Goal: Task Accomplishment & Management: Use online tool/utility

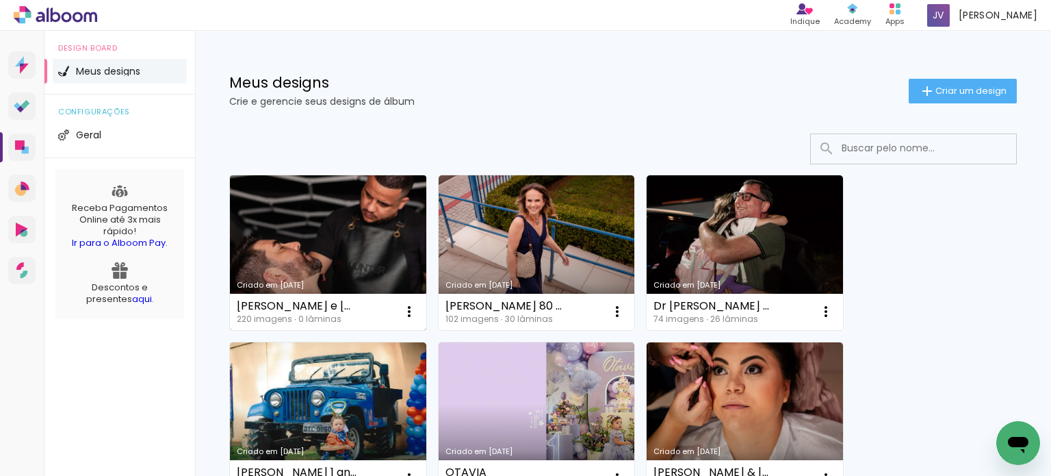
click at [265, 264] on link "Criado em [DATE]" at bounding box center [328, 252] width 196 height 155
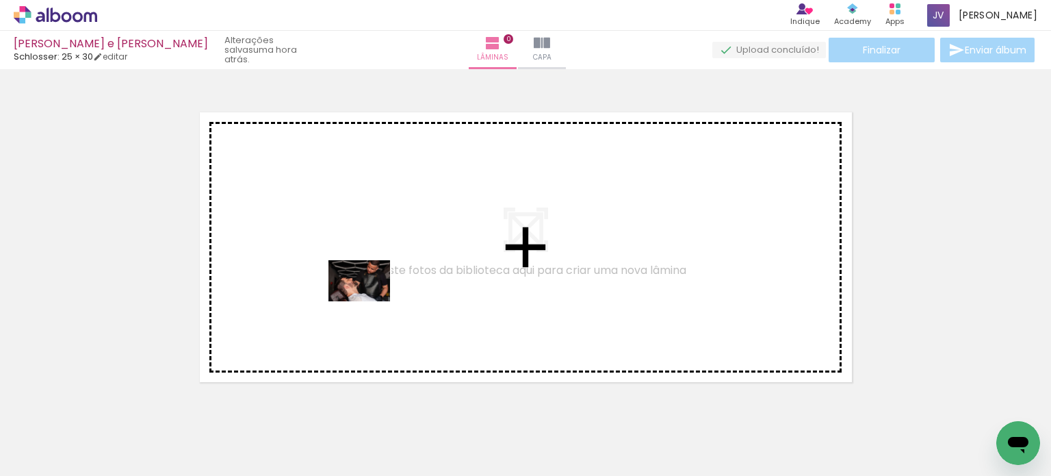
drag, startPoint x: 134, startPoint y: 428, endPoint x: 370, endPoint y: 301, distance: 267.7
click at [370, 301] on quentale-workspace at bounding box center [525, 238] width 1051 height 476
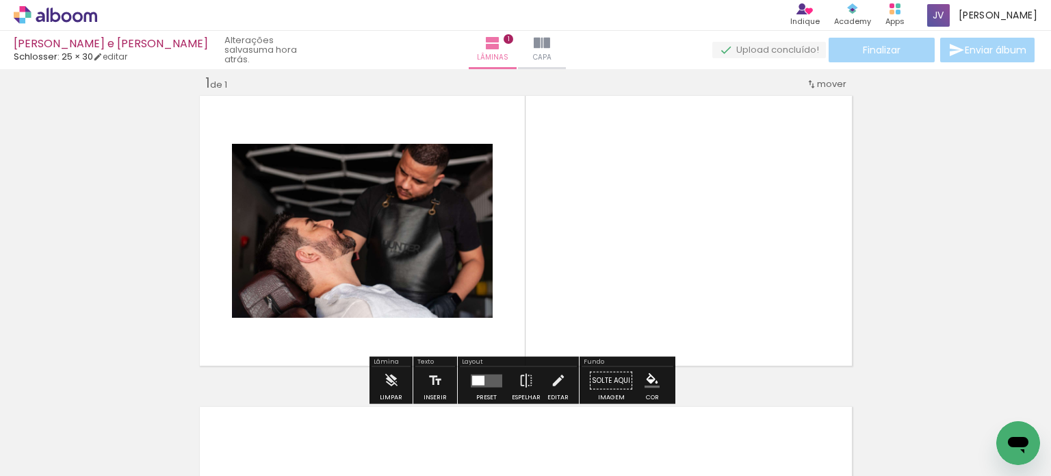
scroll to position [17, 0]
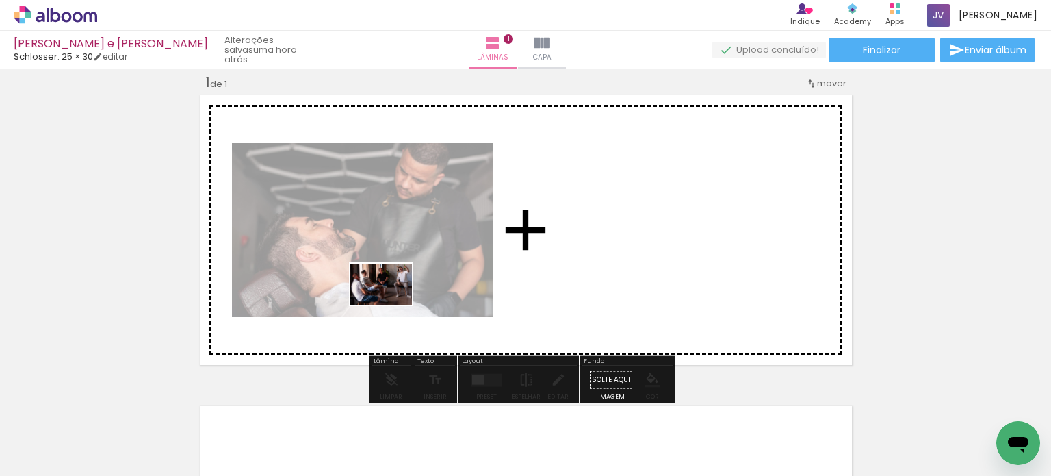
drag, startPoint x: 237, startPoint y: 426, endPoint x: 392, endPoint y: 305, distance: 196.9
click at [392, 305] on quentale-workspace at bounding box center [525, 238] width 1051 height 476
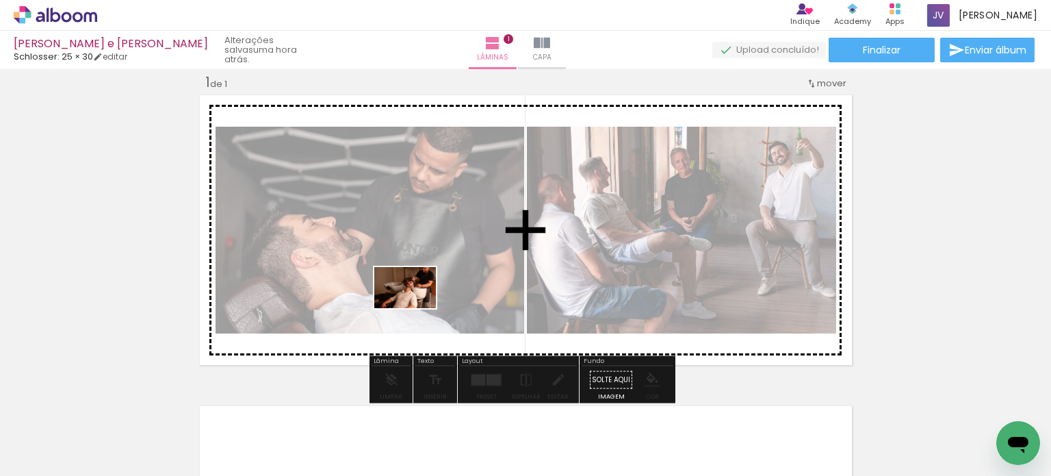
drag, startPoint x: 326, startPoint y: 437, endPoint x: 415, endPoint y: 308, distance: 156.8
click at [415, 308] on quentale-workspace at bounding box center [525, 238] width 1051 height 476
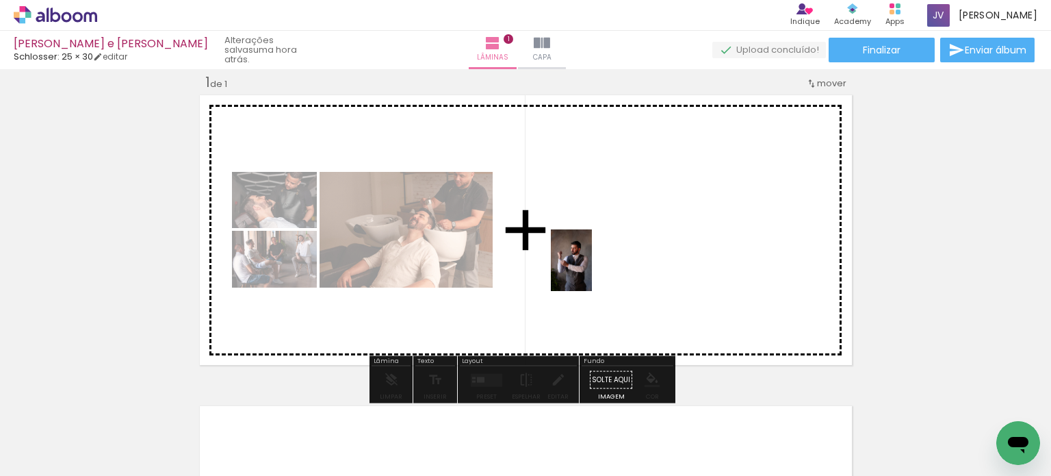
drag, startPoint x: 381, startPoint y: 437, endPoint x: 592, endPoint y: 270, distance: 268.9
click at [592, 270] on quentale-workspace at bounding box center [525, 238] width 1051 height 476
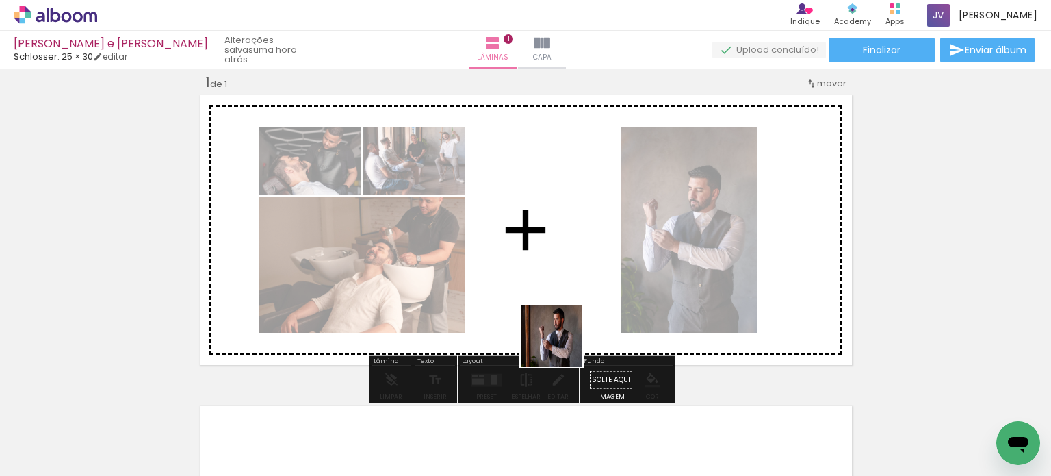
drag, startPoint x: 467, startPoint y: 437, endPoint x: 639, endPoint y: 295, distance: 223.1
click at [638, 293] on quentale-workspace at bounding box center [525, 238] width 1051 height 476
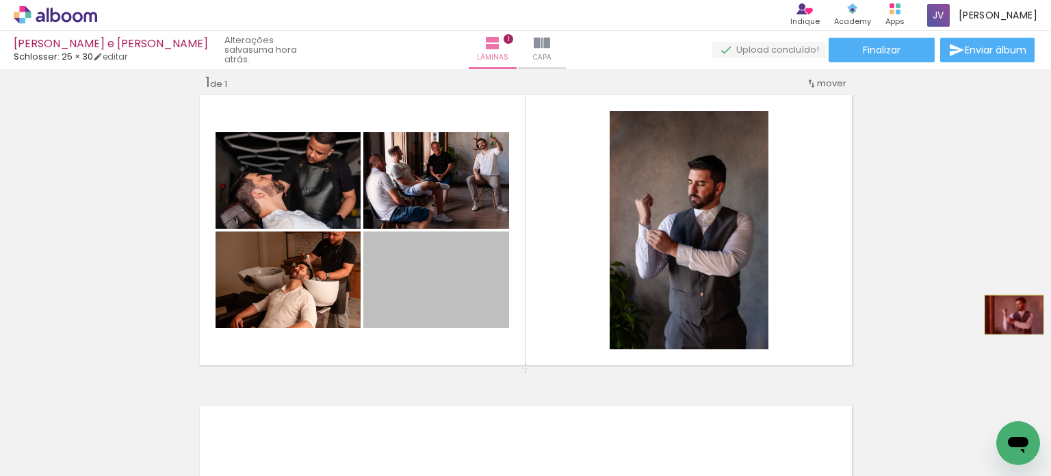
drag, startPoint x: 479, startPoint y: 289, endPoint x: 1009, endPoint y: 314, distance: 530.4
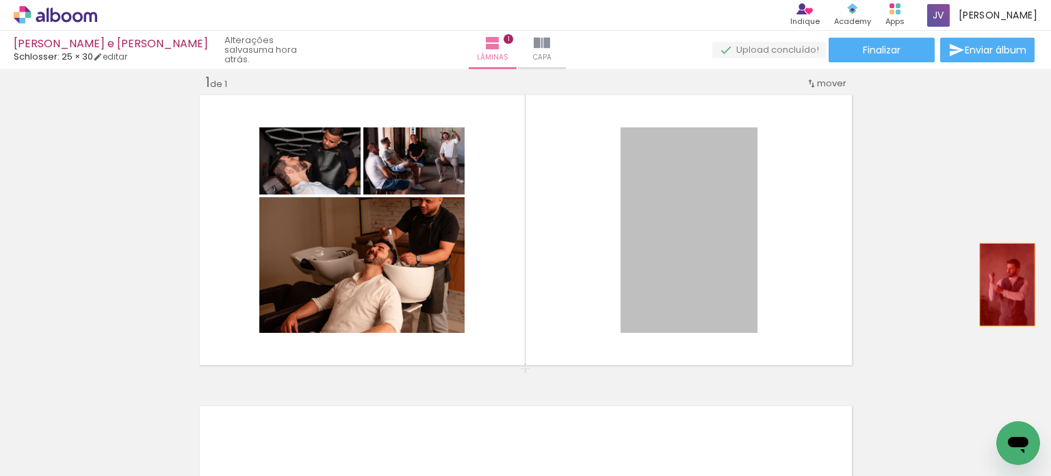
drag, startPoint x: 718, startPoint y: 284, endPoint x: 1002, endPoint y: 284, distance: 284.0
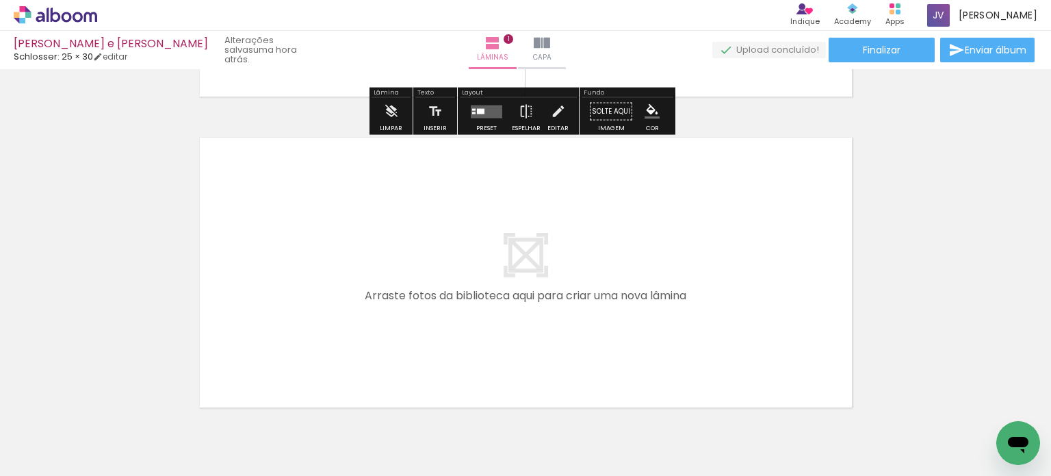
scroll to position [291, 0]
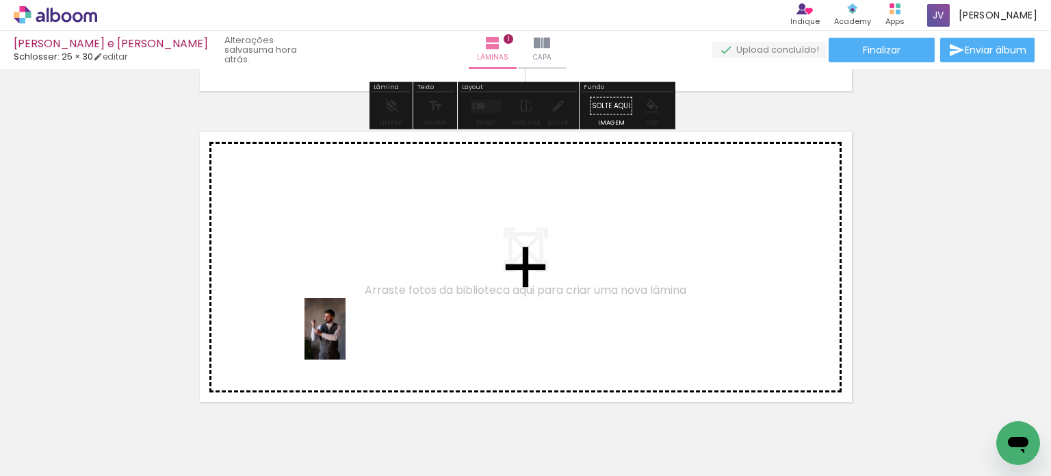
drag, startPoint x: 380, startPoint y: 452, endPoint x: 346, endPoint y: 339, distance: 118.0
click at [346, 339] on quentale-workspace at bounding box center [525, 238] width 1051 height 476
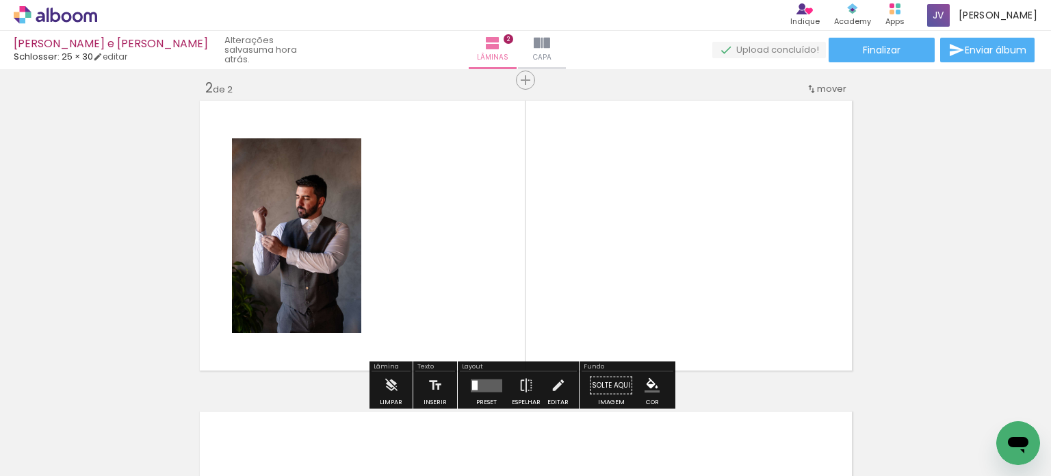
scroll to position [328, 0]
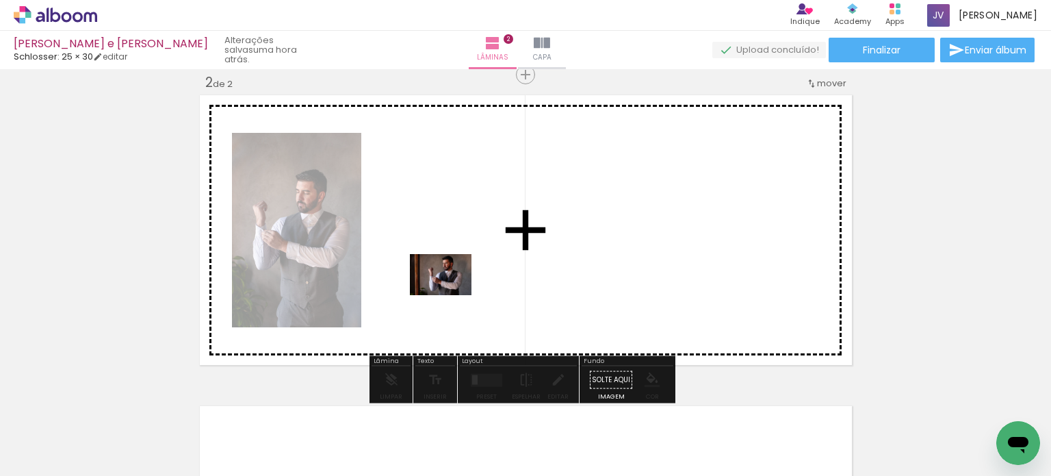
drag, startPoint x: 465, startPoint y: 439, endPoint x: 451, endPoint y: 295, distance: 145.1
click at [451, 295] on quentale-workspace at bounding box center [525, 238] width 1051 height 476
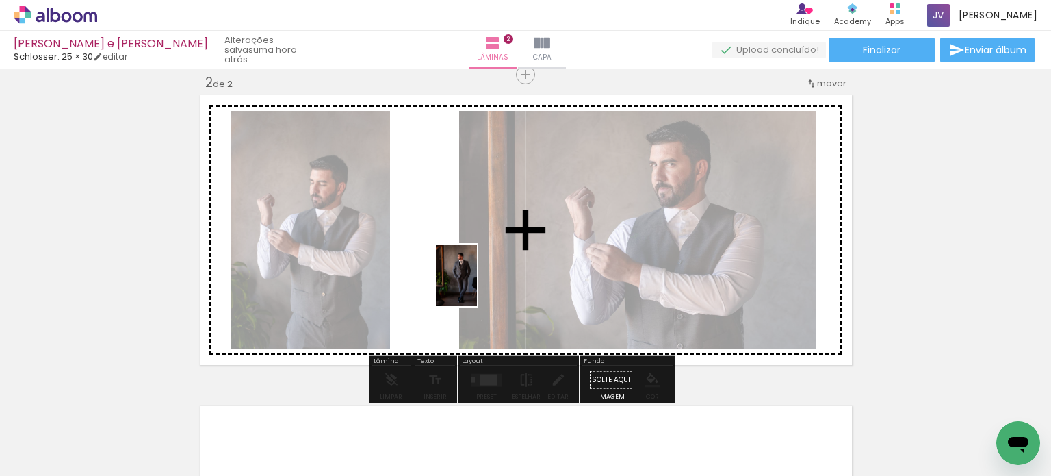
drag, startPoint x: 525, startPoint y: 451, endPoint x: 477, endPoint y: 285, distance: 172.4
click at [477, 285] on quentale-workspace at bounding box center [525, 238] width 1051 height 476
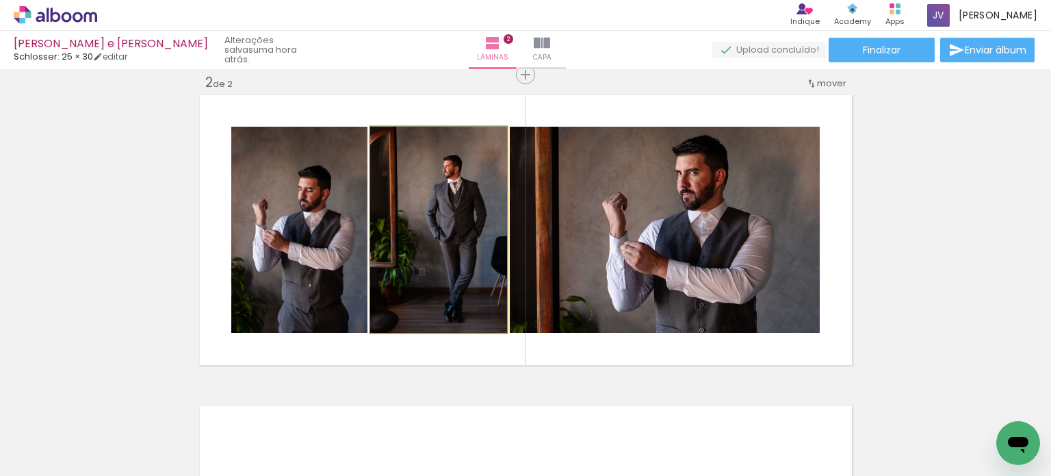
click at [459, 287] on quentale-photo at bounding box center [438, 230] width 137 height 206
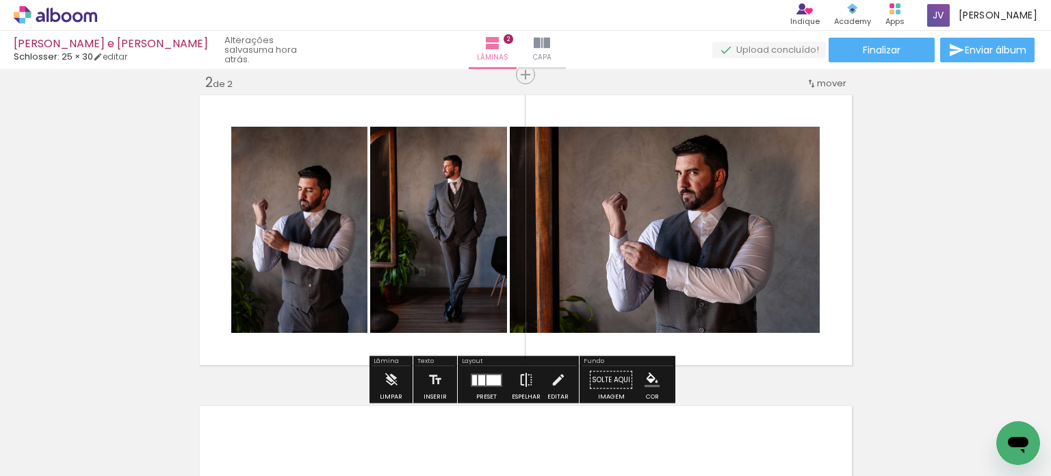
click at [519, 383] on iron-icon at bounding box center [526, 379] width 15 height 27
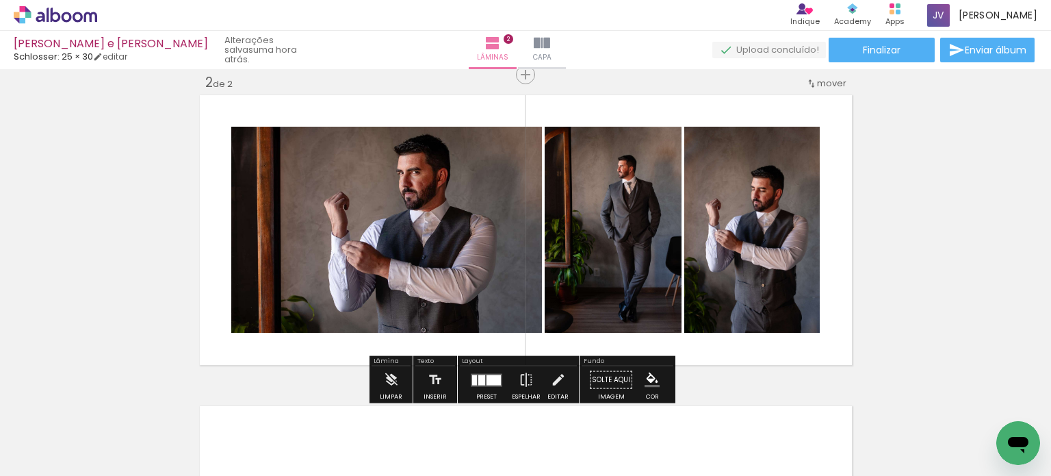
click at [493, 376] on div at bounding box center [494, 379] width 14 height 10
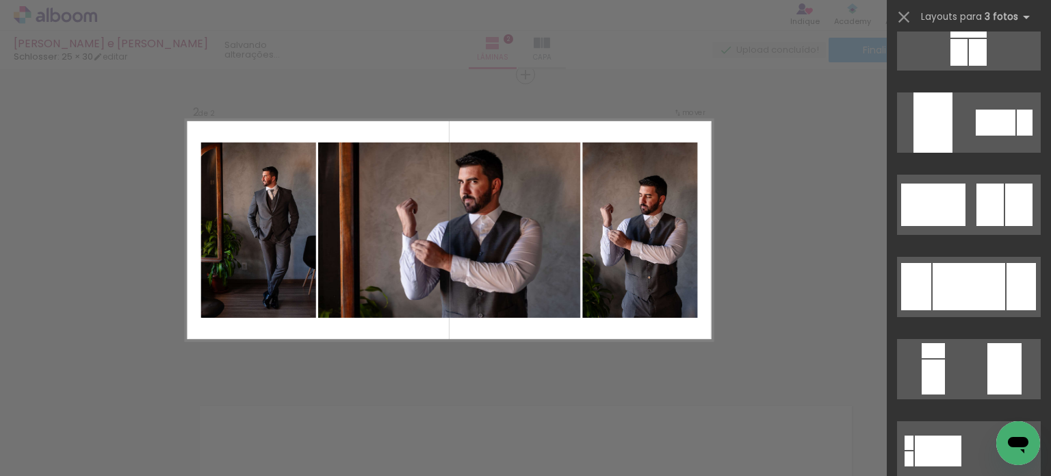
scroll to position [205, 0]
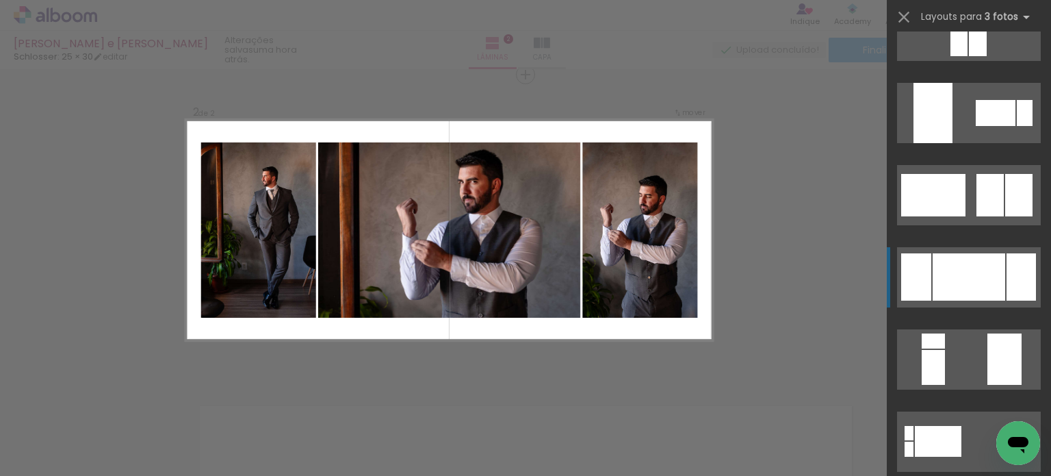
click at [966, 268] on div at bounding box center [969, 276] width 73 height 47
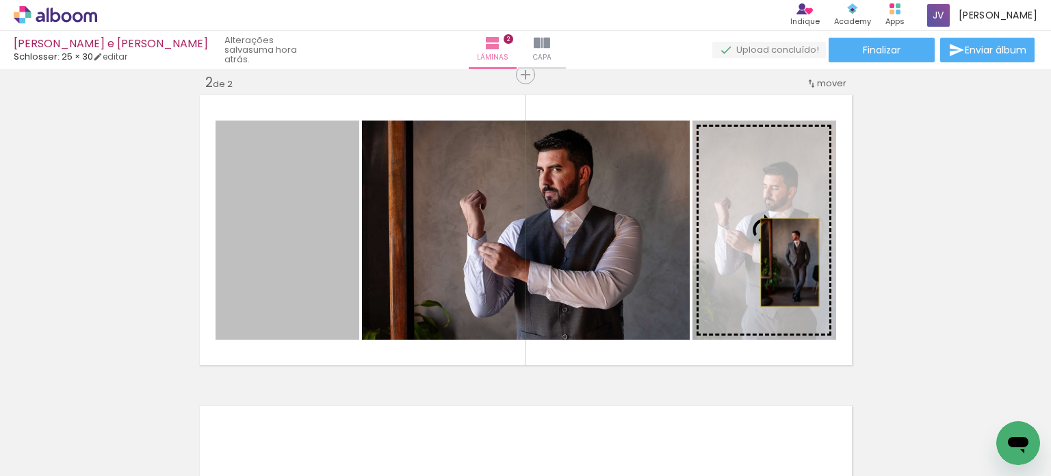
drag, startPoint x: 309, startPoint y: 262, endPoint x: 784, endPoint y: 262, distance: 475.0
click at [0, 0] on slot at bounding box center [0, 0] width 0 height 0
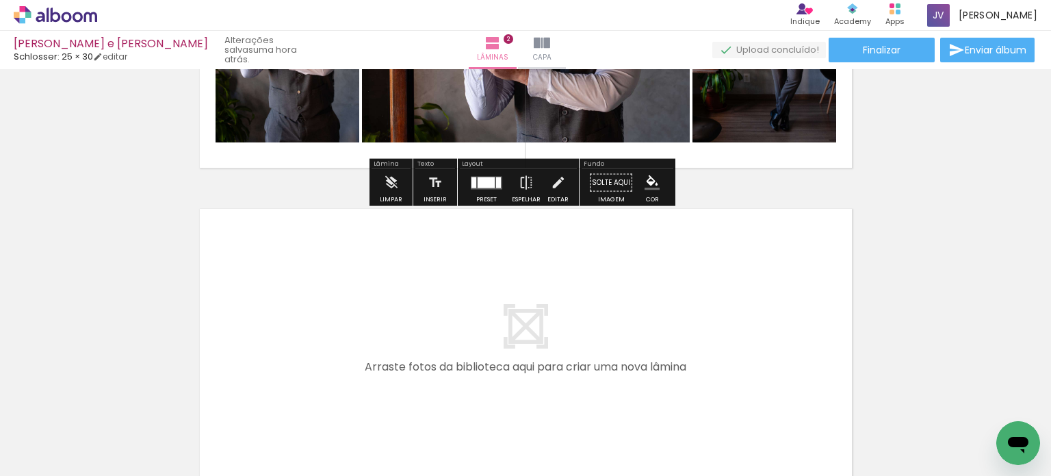
scroll to position [533, 0]
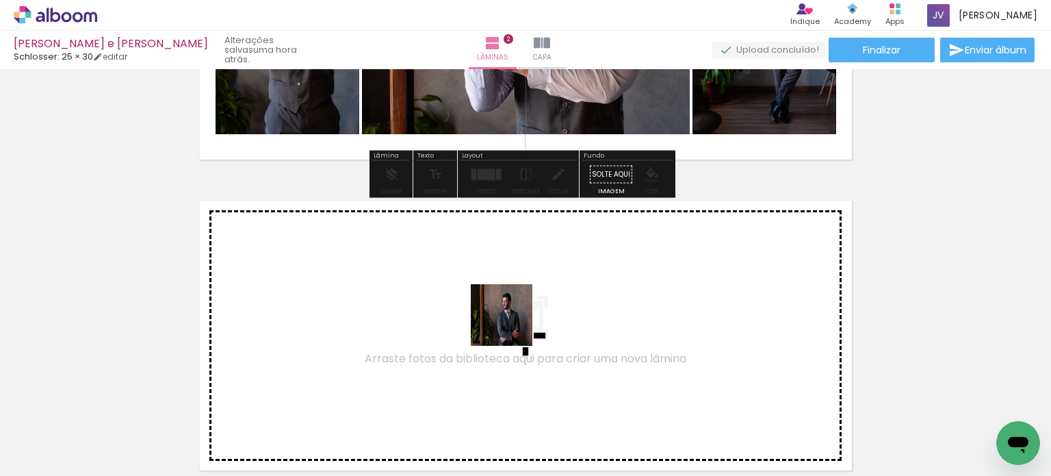
drag, startPoint x: 611, startPoint y: 427, endPoint x: 509, endPoint y: 324, distance: 144.7
click at [509, 324] on quentale-workspace at bounding box center [525, 238] width 1051 height 476
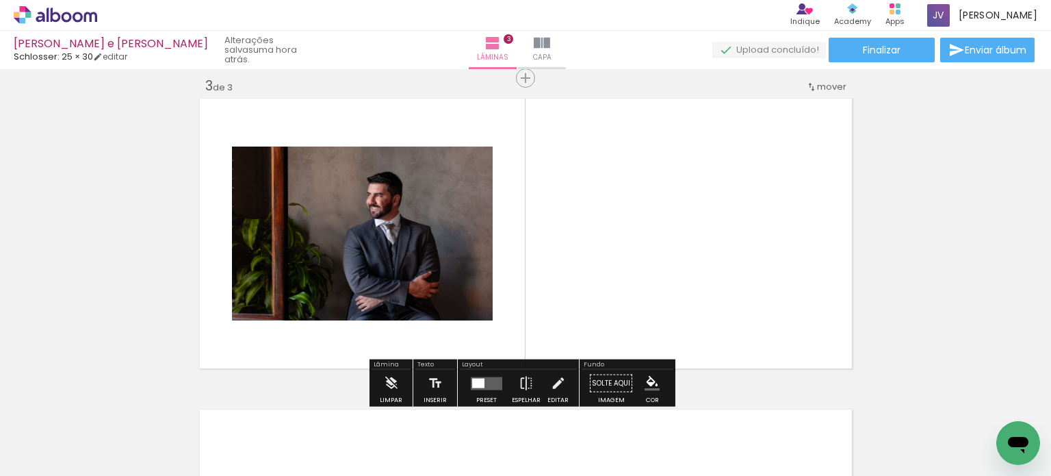
scroll to position [639, 0]
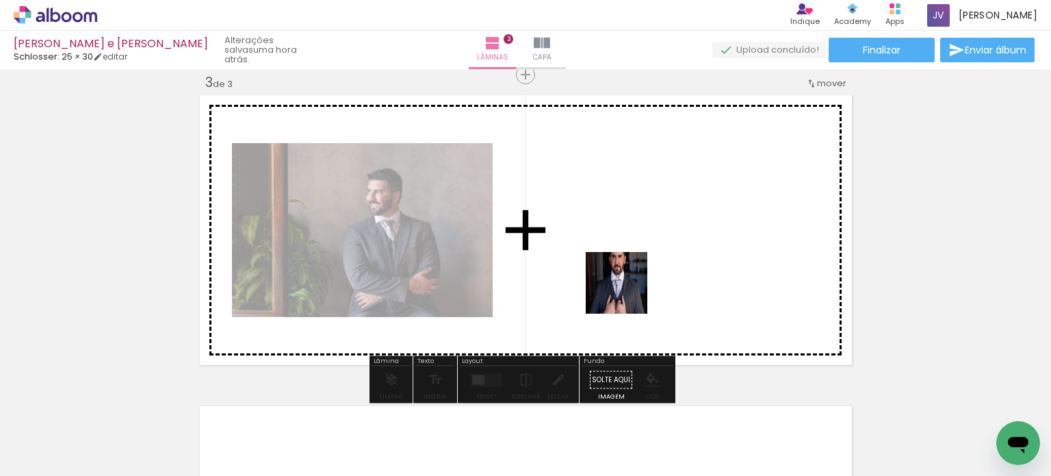
drag, startPoint x: 693, startPoint y: 440, endPoint x: 627, endPoint y: 292, distance: 161.8
click at [627, 292] on quentale-workspace at bounding box center [525, 238] width 1051 height 476
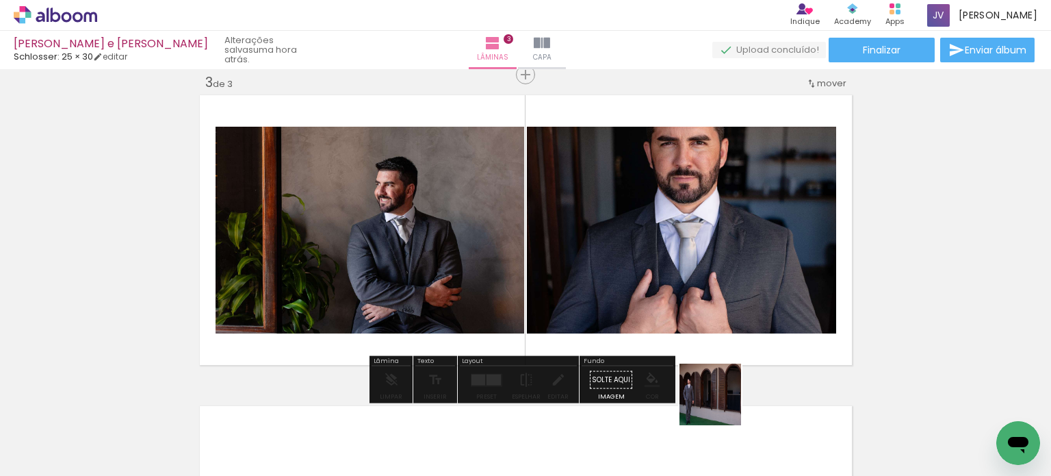
drag, startPoint x: 744, startPoint y: 437, endPoint x: 668, endPoint y: 277, distance: 177.9
click at [638, 272] on quentale-workspace at bounding box center [525, 238] width 1051 height 476
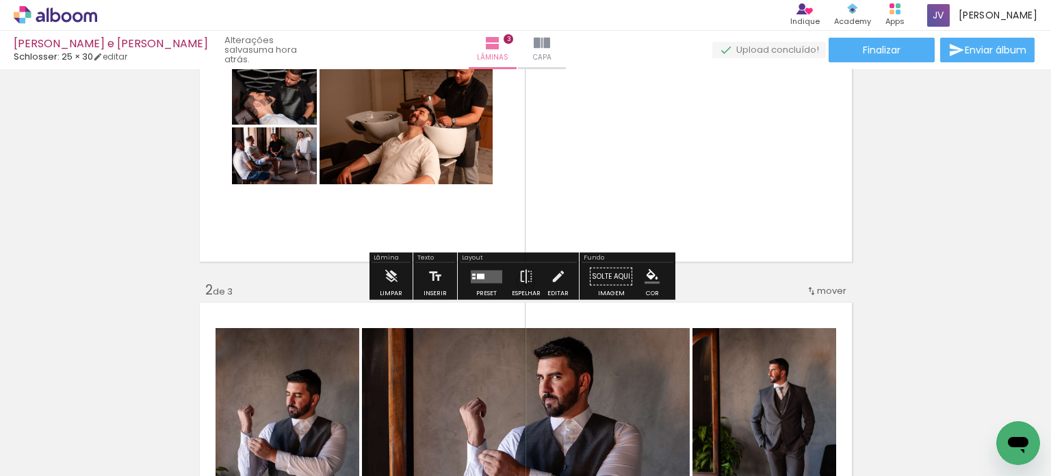
scroll to position [222, 0]
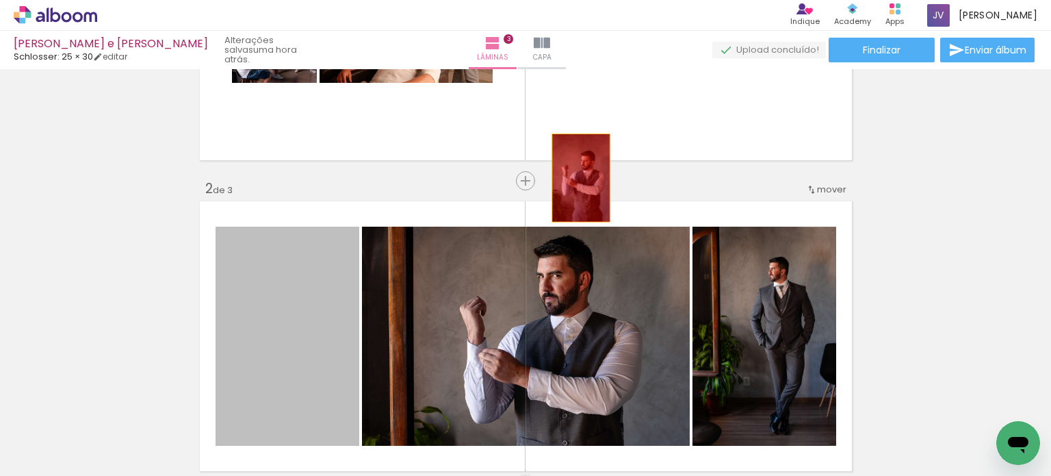
drag, startPoint x: 298, startPoint y: 322, endPoint x: 604, endPoint y: 155, distance: 348.3
click at [604, 155] on div "Inserir lâmina 1 de 3 Inserir lâmina 2 de 3 Inserir lâmina 3 de 3" at bounding box center [525, 474] width 1051 height 1244
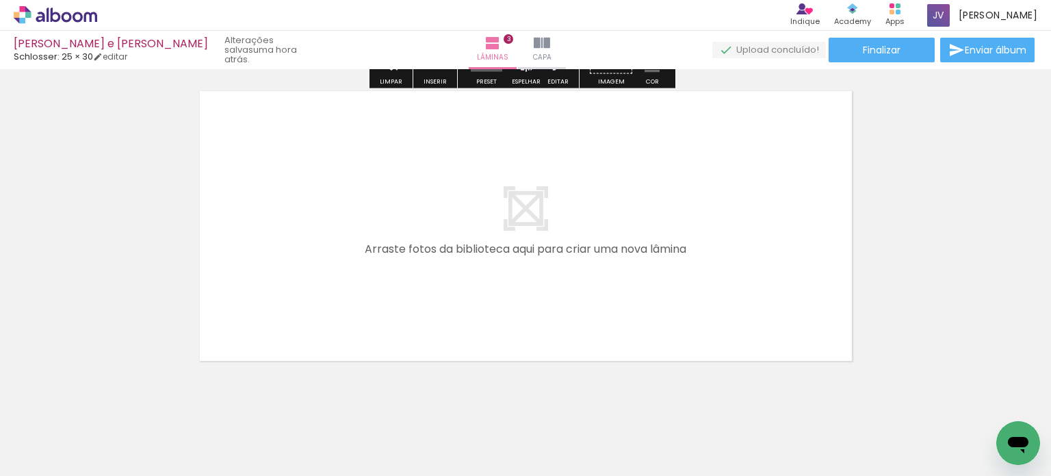
scroll to position [975, 0]
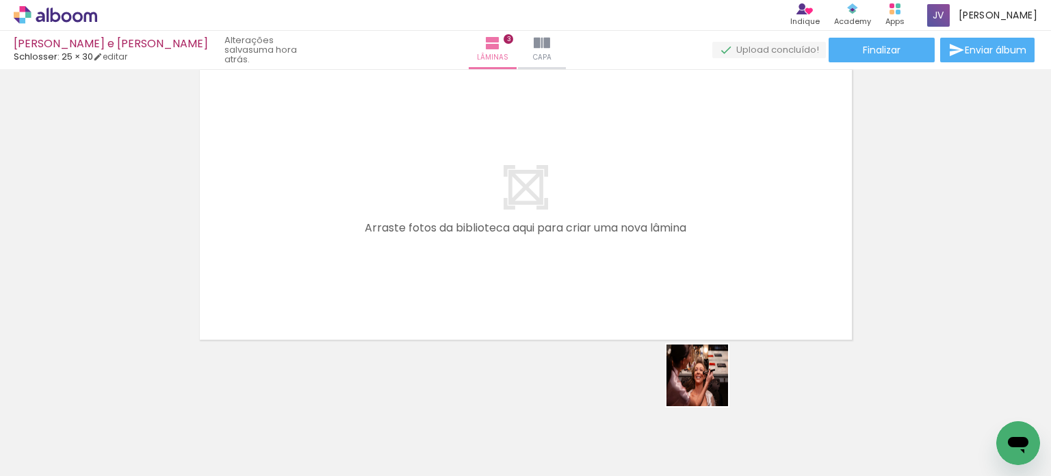
drag, startPoint x: 830, startPoint y: 432, endPoint x: 622, endPoint y: 293, distance: 249.6
click at [556, 278] on quentale-workspace at bounding box center [525, 238] width 1051 height 476
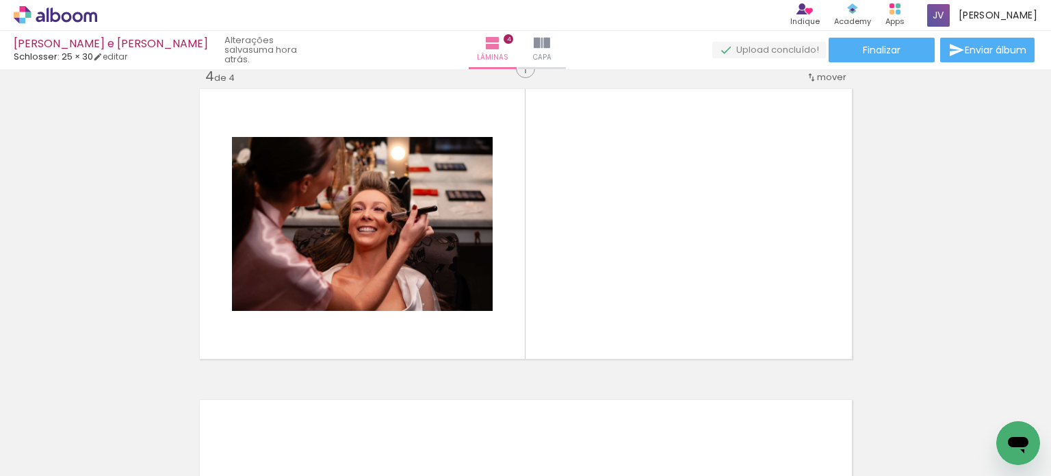
scroll to position [949, 0]
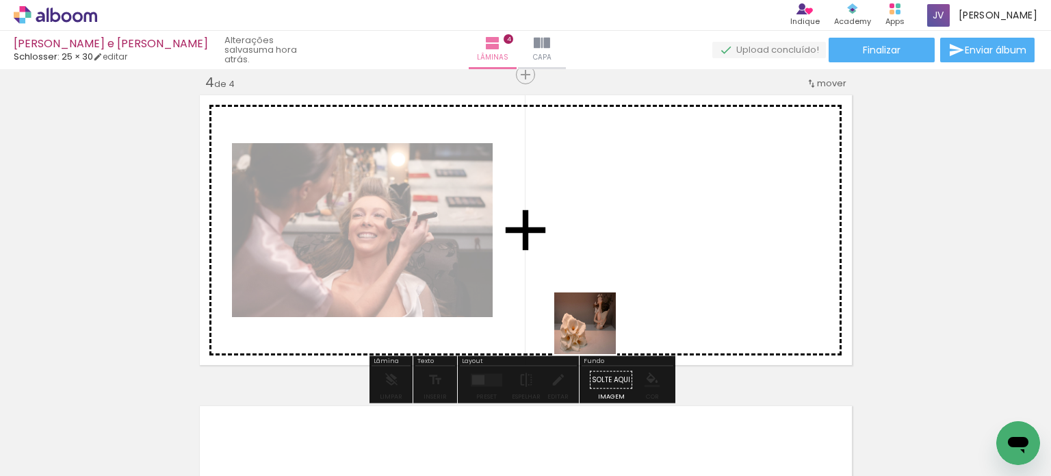
drag, startPoint x: 899, startPoint y: 431, endPoint x: 424, endPoint y: 263, distance: 503.7
click at [318, 248] on quentale-workspace at bounding box center [525, 238] width 1051 height 476
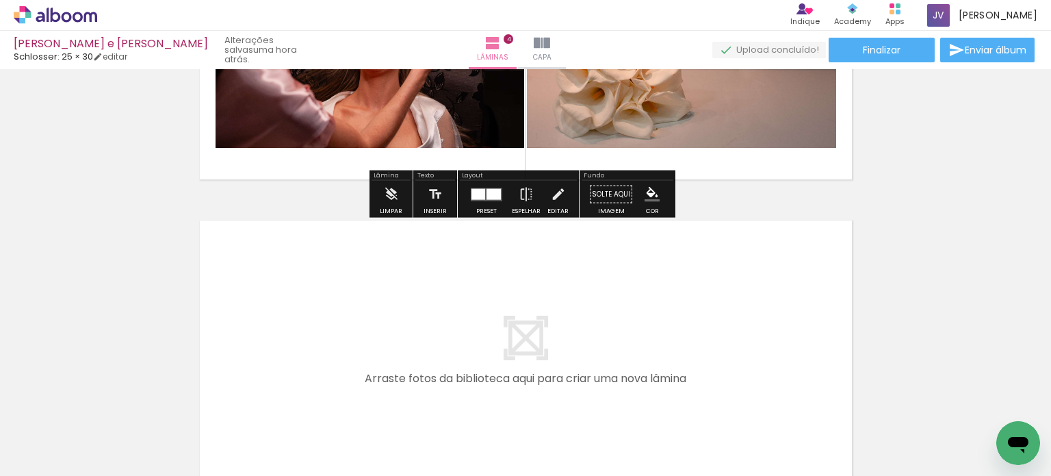
scroll to position [1086, 0]
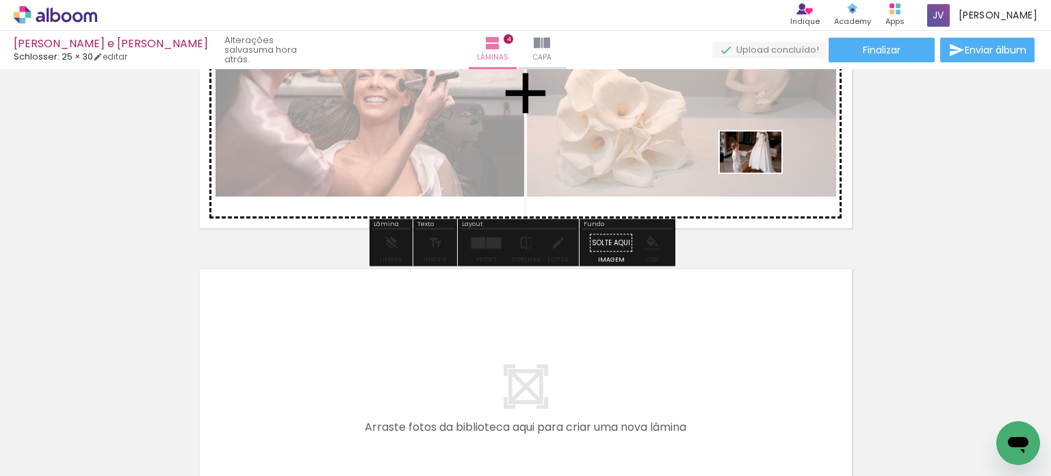
drag, startPoint x: 977, startPoint y: 440, endPoint x: 759, endPoint y: 169, distance: 348.0
click at [759, 169] on quentale-workspace at bounding box center [525, 238] width 1051 height 476
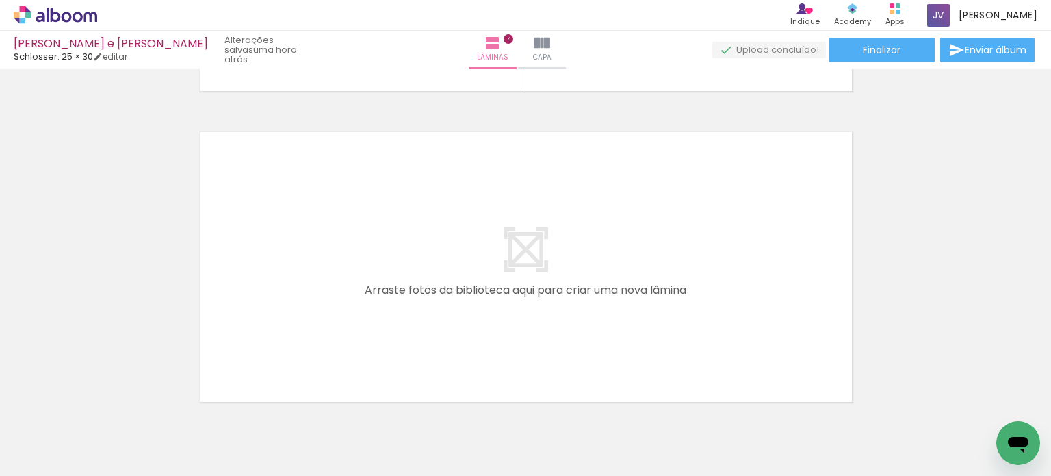
scroll to position [0, 790]
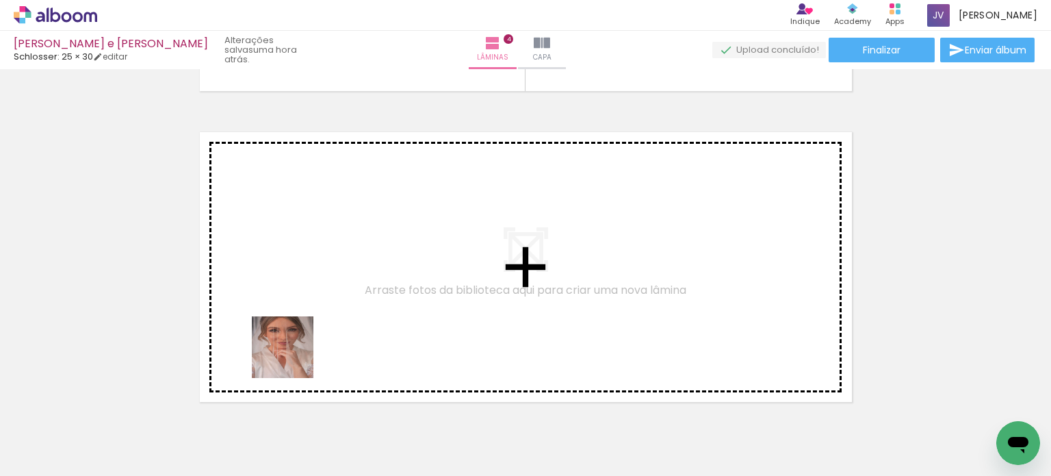
drag, startPoint x: 274, startPoint y: 435, endPoint x: 298, endPoint y: 319, distance: 118.0
click at [298, 319] on quentale-workspace at bounding box center [525, 238] width 1051 height 476
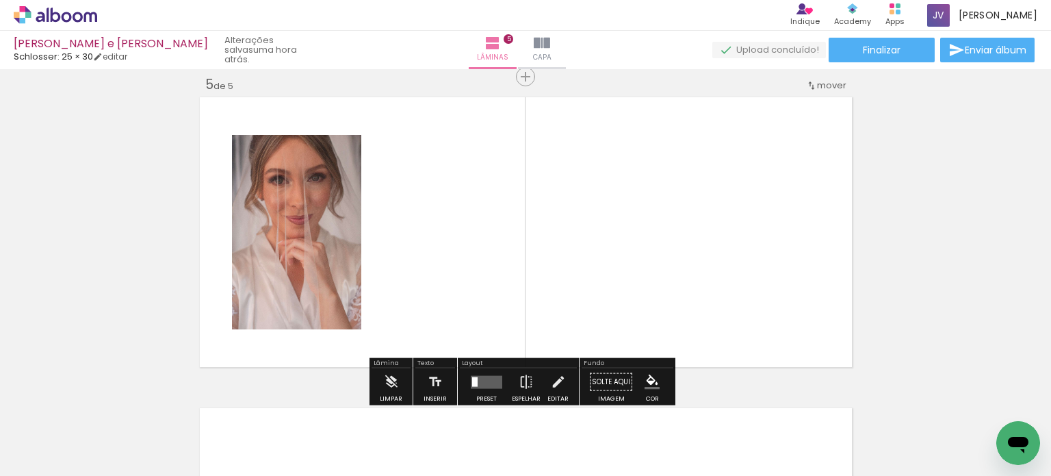
scroll to position [1260, 0]
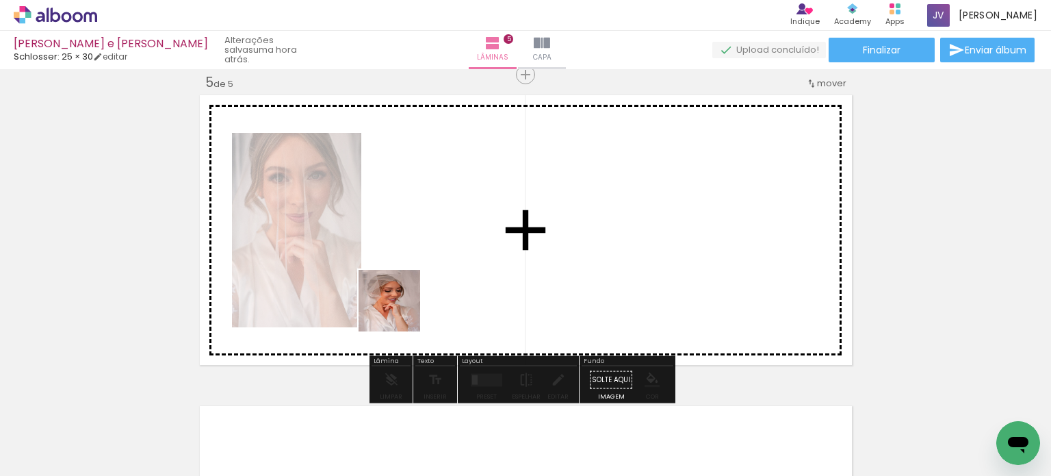
drag, startPoint x: 359, startPoint y: 429, endPoint x: 378, endPoint y: 336, distance: 95.0
click at [397, 298] on quentale-workspace at bounding box center [525, 238] width 1051 height 476
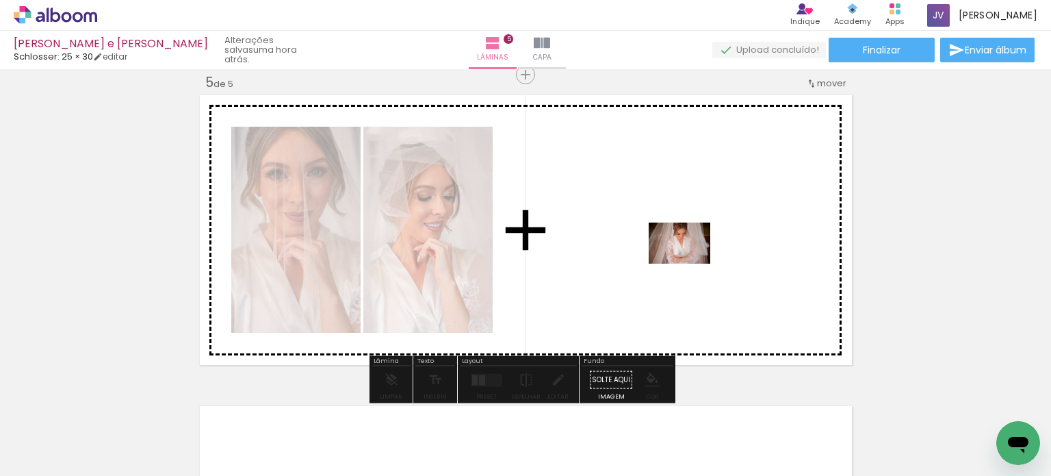
drag, startPoint x: 452, startPoint y: 433, endPoint x: 690, endPoint y: 264, distance: 292.5
click at [690, 264] on quentale-workspace at bounding box center [525, 238] width 1051 height 476
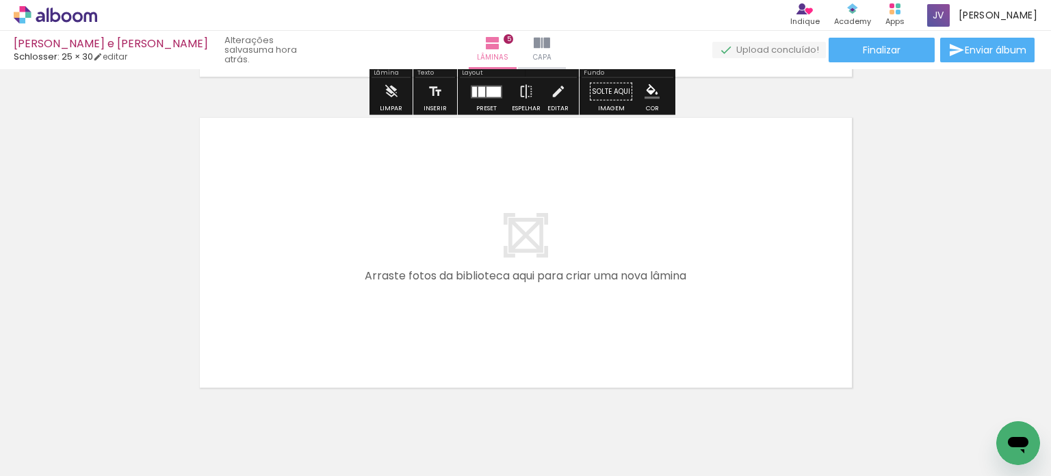
scroll to position [1596, 0]
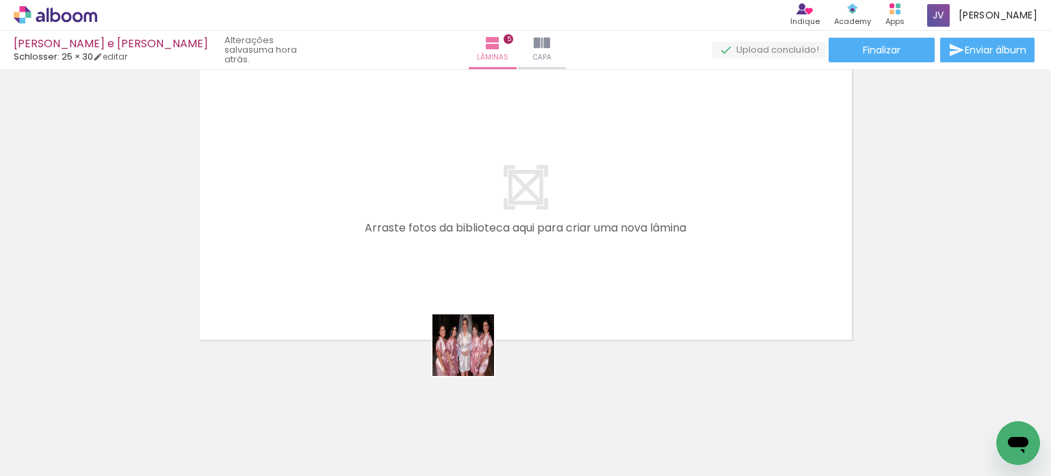
drag, startPoint x: 497, startPoint y: 426, endPoint x: 433, endPoint y: 240, distance: 197.0
click at [433, 240] on quentale-workspace at bounding box center [525, 238] width 1051 height 476
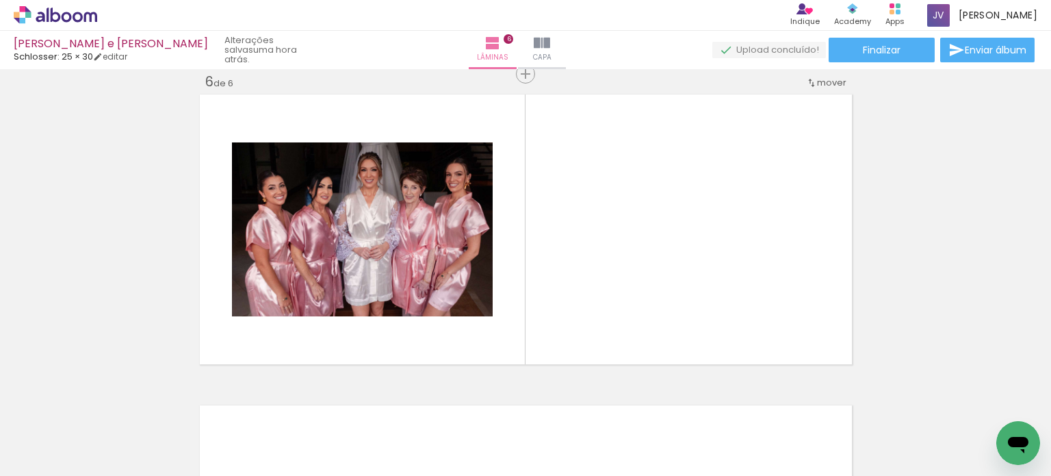
scroll to position [1571, 0]
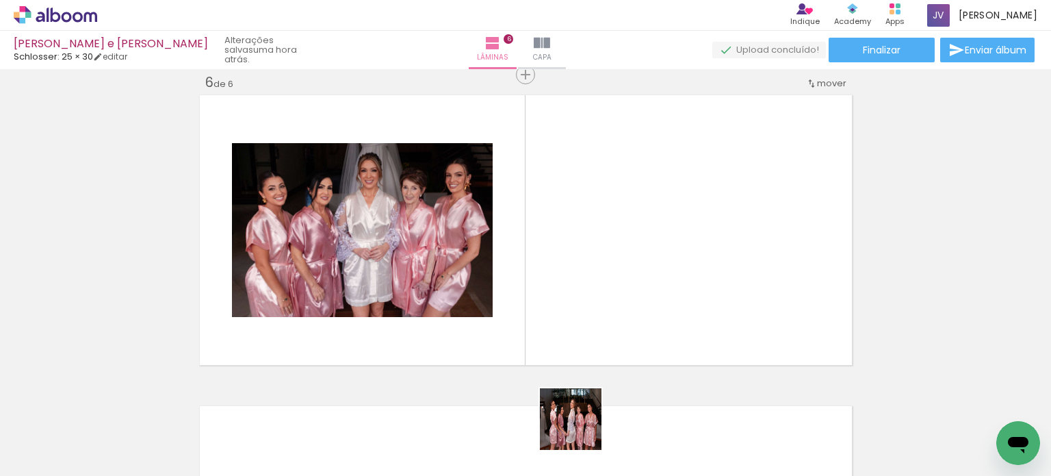
drag, startPoint x: 582, startPoint y: 435, endPoint x: 733, endPoint y: 405, distance: 153.6
click at [591, 301] on quentale-workspace at bounding box center [525, 238] width 1051 height 476
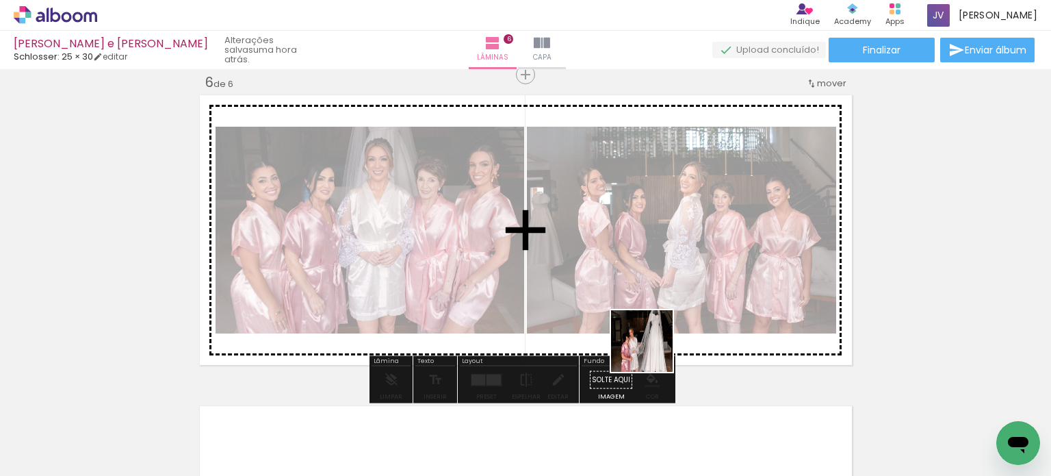
drag, startPoint x: 652, startPoint y: 361, endPoint x: 697, endPoint y: 372, distance: 46.5
click at [652, 308] on quentale-workspace at bounding box center [525, 238] width 1051 height 476
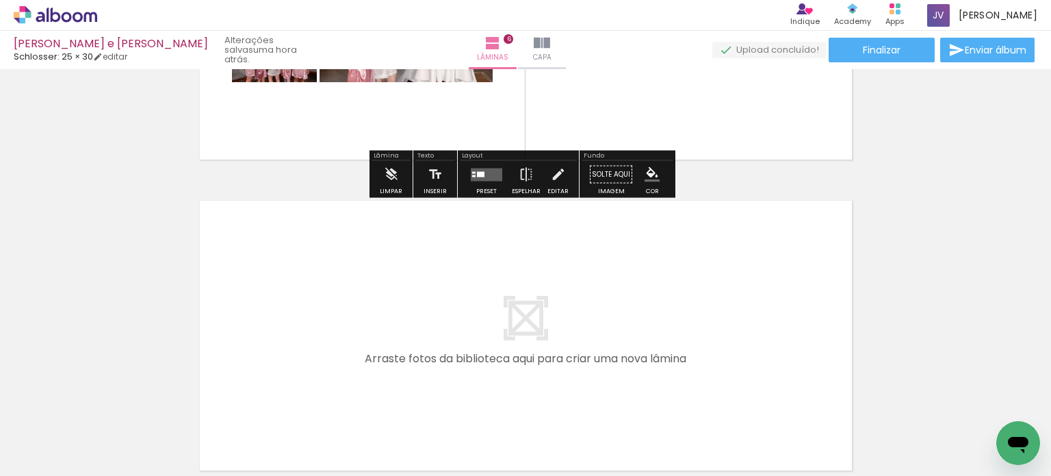
scroll to position [1907, 0]
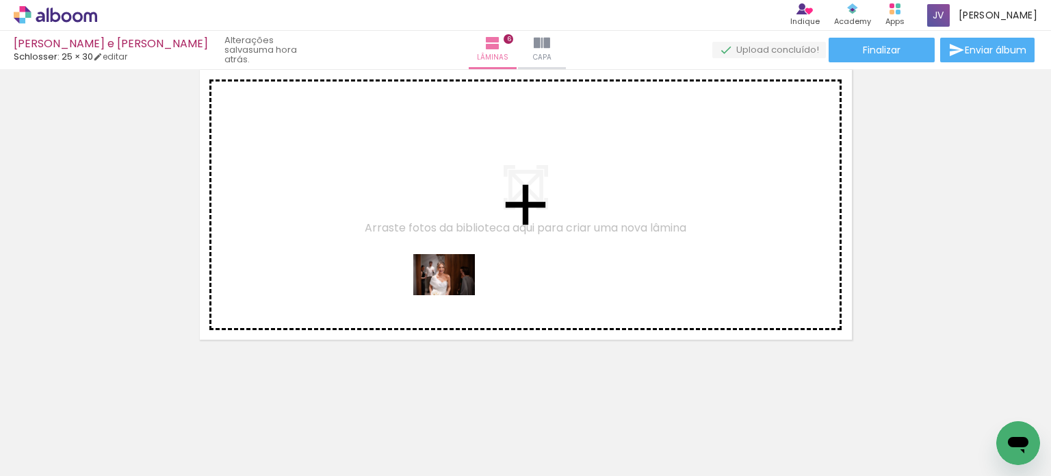
drag, startPoint x: 717, startPoint y: 442, endPoint x: 767, endPoint y: 452, distance: 50.3
click at [439, 274] on quentale-workspace at bounding box center [525, 238] width 1051 height 476
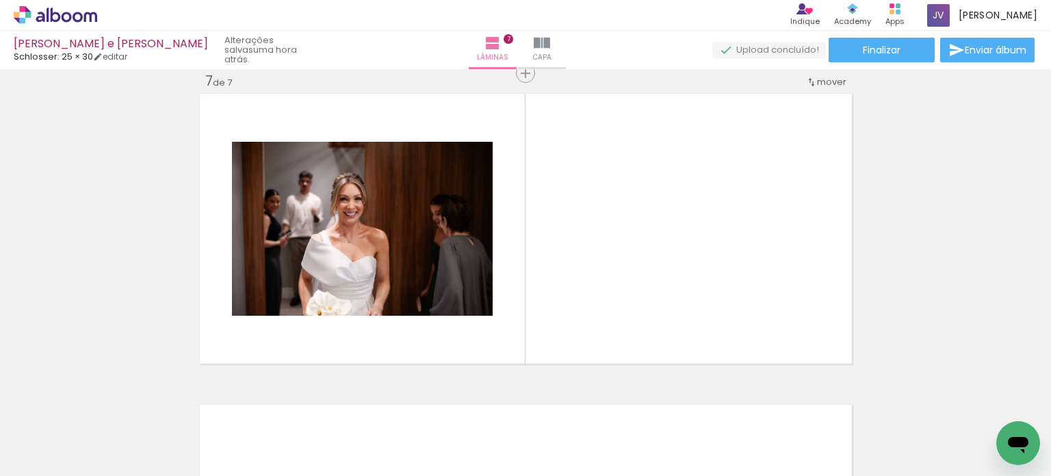
scroll to position [1882, 0]
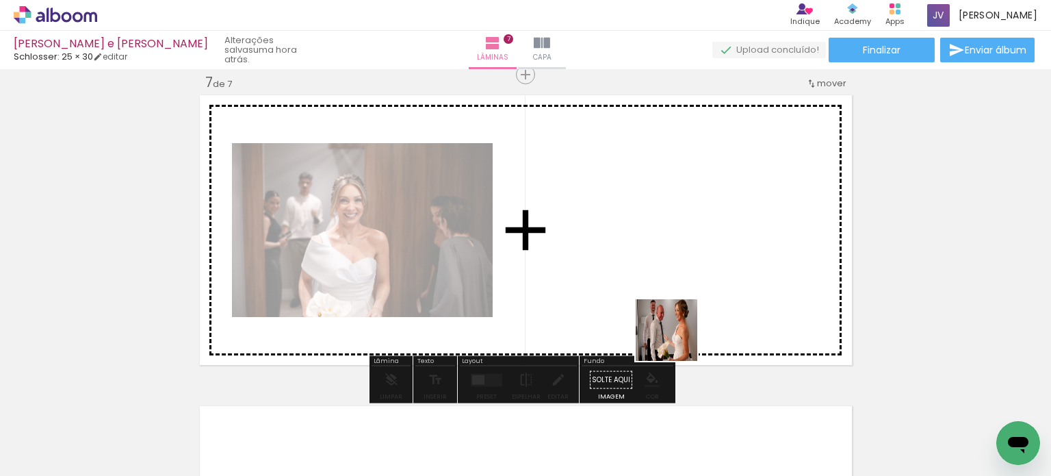
drag, startPoint x: 797, startPoint y: 432, endPoint x: 775, endPoint y: 383, distance: 53.6
click at [660, 322] on quentale-workspace at bounding box center [525, 238] width 1051 height 476
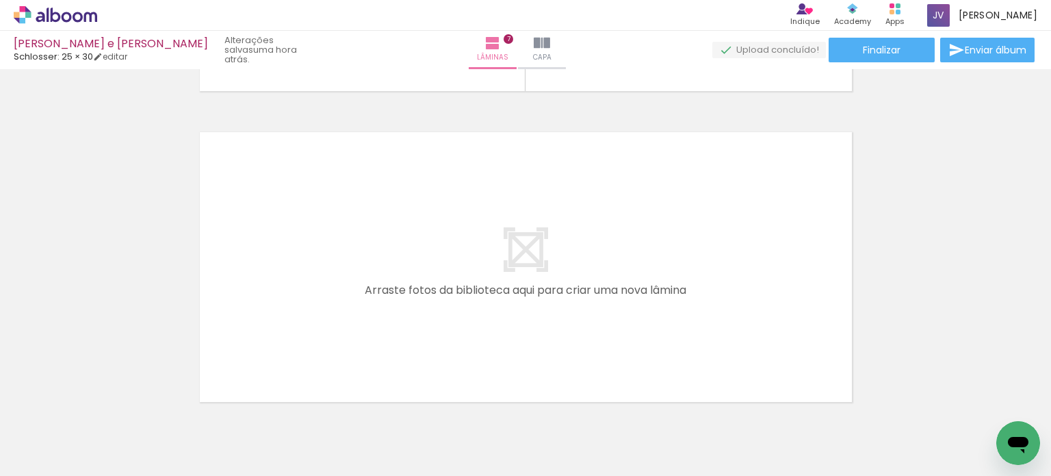
scroll to position [0, 1441]
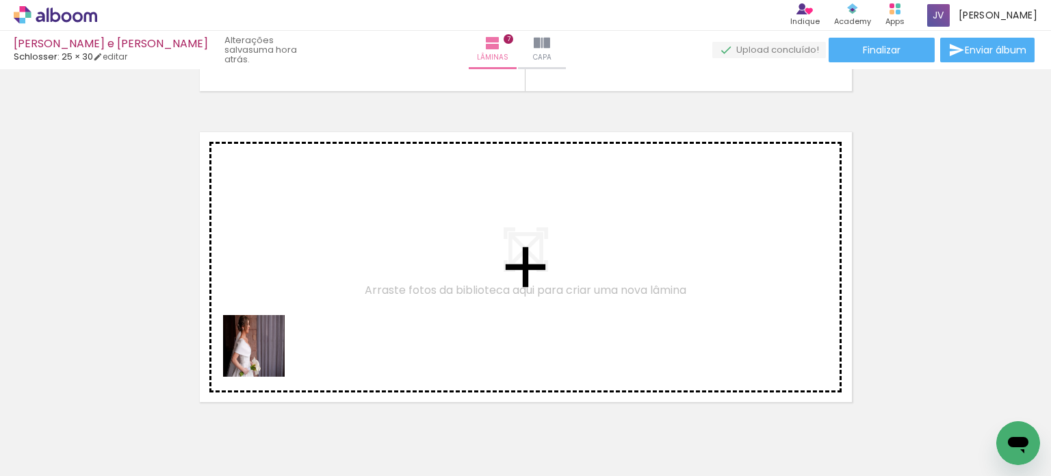
drag, startPoint x: 242, startPoint y: 428, endPoint x: 279, endPoint y: 320, distance: 114.5
click at [279, 320] on quentale-workspace at bounding box center [525, 238] width 1051 height 476
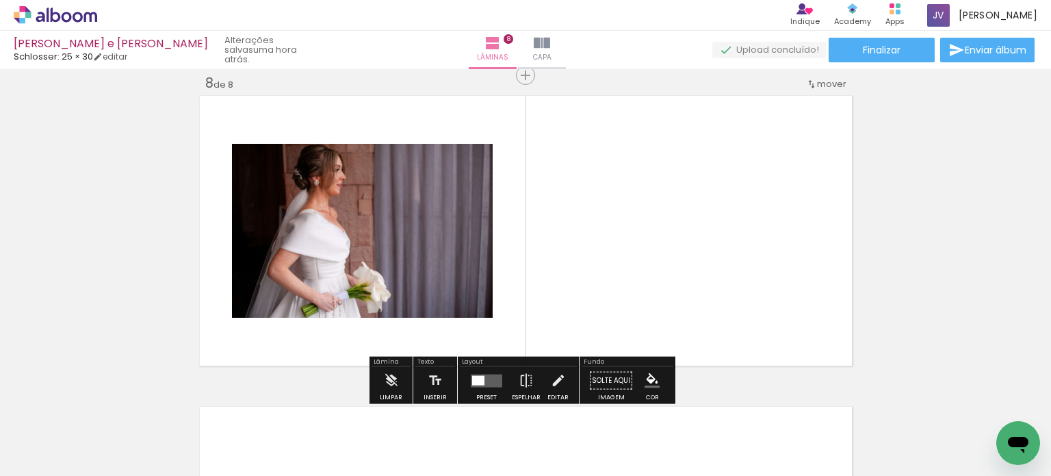
scroll to position [2192, 0]
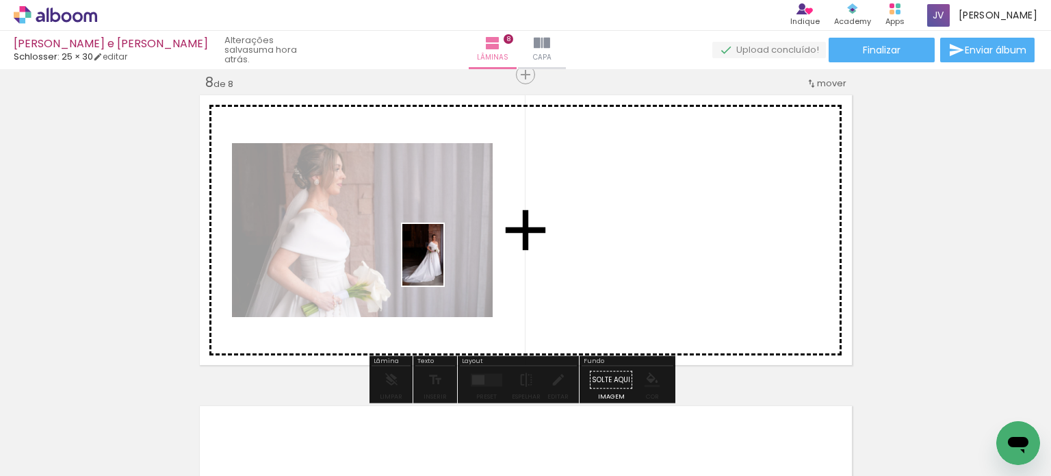
drag, startPoint x: 322, startPoint y: 429, endPoint x: 444, endPoint y: 265, distance: 204.1
click at [444, 265] on quentale-workspace at bounding box center [525, 238] width 1051 height 476
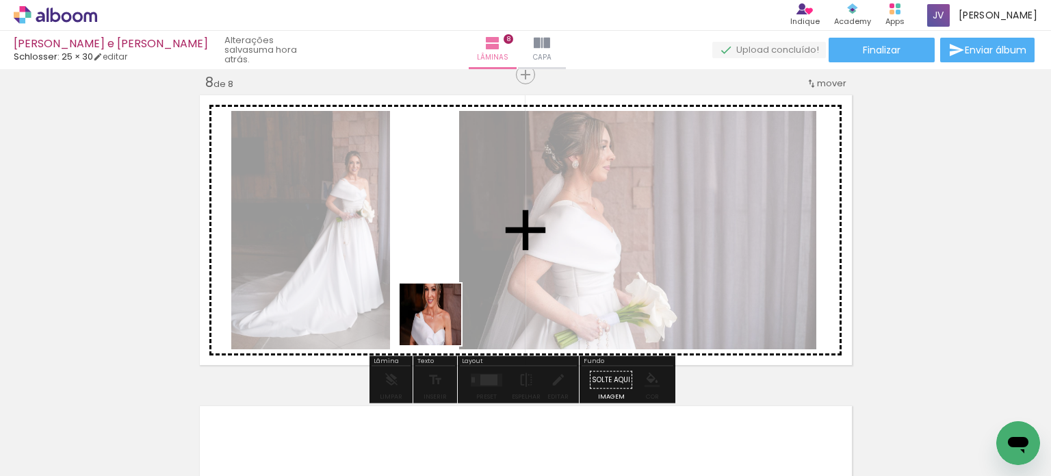
drag, startPoint x: 410, startPoint y: 430, endPoint x: 471, endPoint y: 320, distance: 125.9
click at [448, 297] on quentale-workspace at bounding box center [525, 238] width 1051 height 476
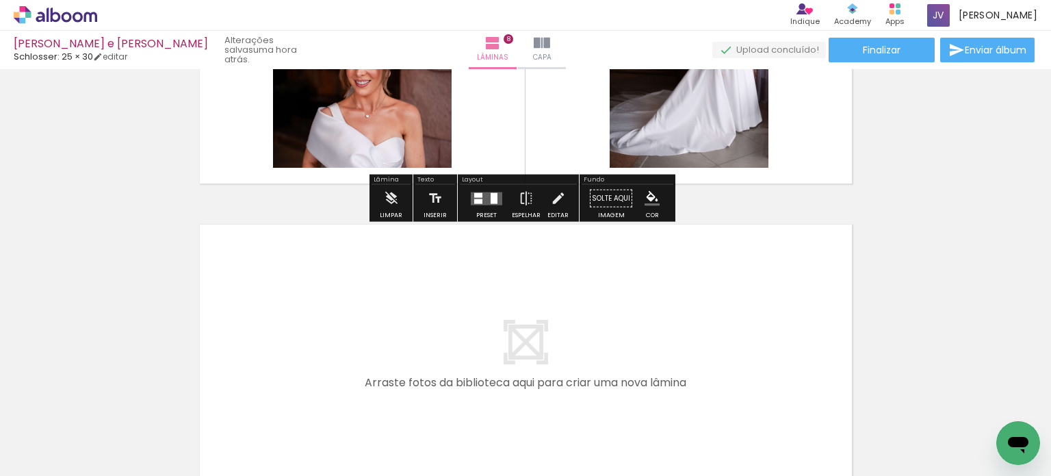
scroll to position [2398, 0]
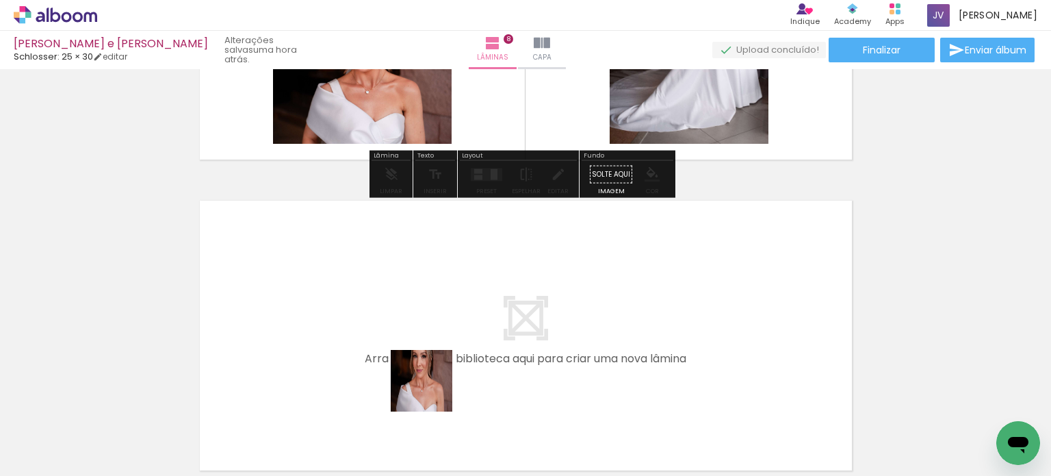
drag, startPoint x: 460, startPoint y: 434, endPoint x: 589, endPoint y: 440, distance: 128.8
click at [402, 344] on quentale-workspace at bounding box center [525, 238] width 1051 height 476
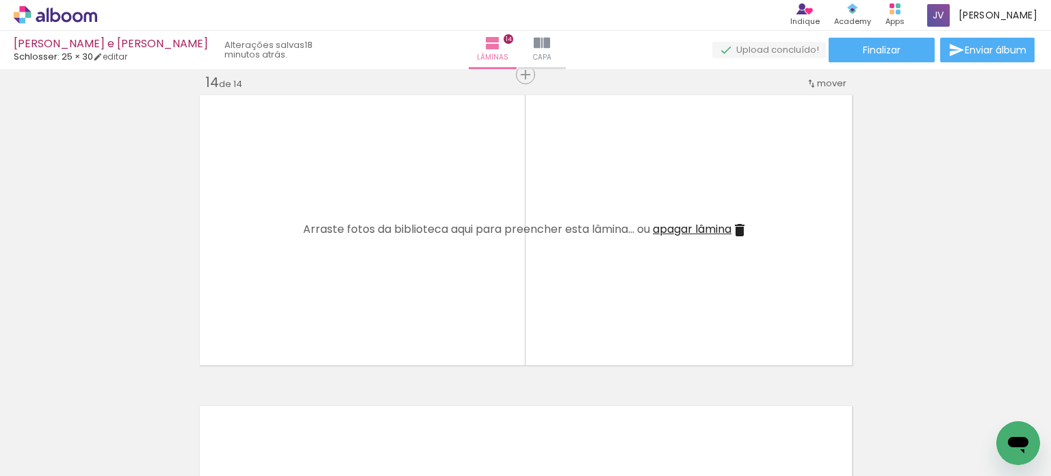
scroll to position [0, 15929]
